Goal: Transaction & Acquisition: Subscribe to service/newsletter

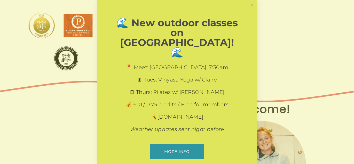
scroll to position [101, 0]
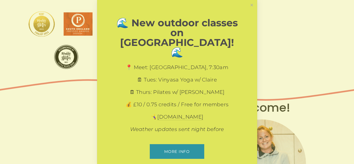
click at [183, 144] on link "More info" at bounding box center [177, 151] width 54 height 15
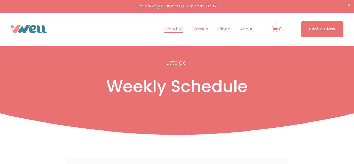
click at [227, 30] on link "Pricing" at bounding box center [223, 29] width 13 height 8
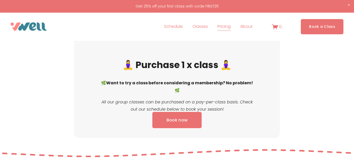
scroll to position [315, 0]
